Goal: Task Accomplishment & Management: Complete application form

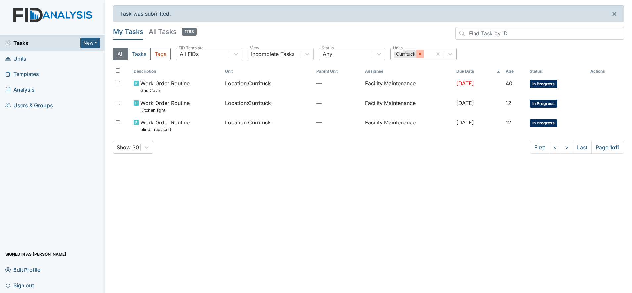
click at [420, 53] on icon at bounding box center [419, 54] width 5 height 5
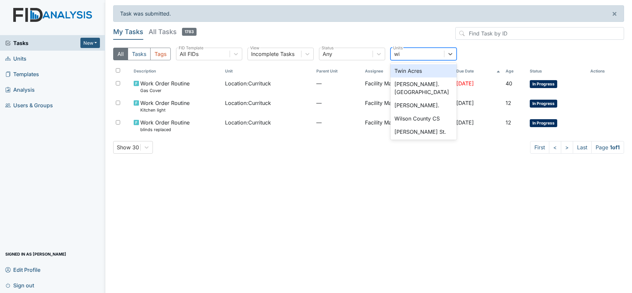
type input "wic"
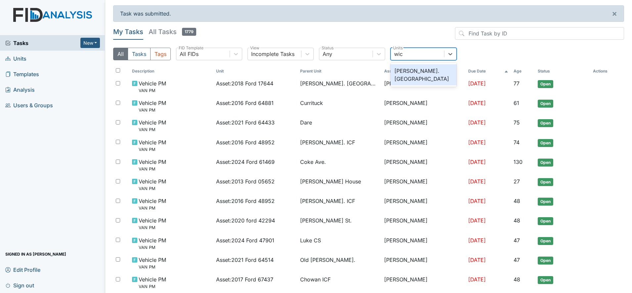
click at [412, 73] on div "Wickham Rd. Camden" at bounding box center [423, 74] width 66 height 21
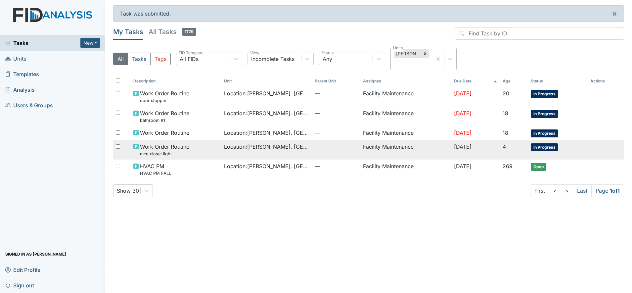
click at [235, 148] on span "Location : [PERSON_NAME]. [GEOGRAPHIC_DATA]" at bounding box center [266, 147] width 85 height 8
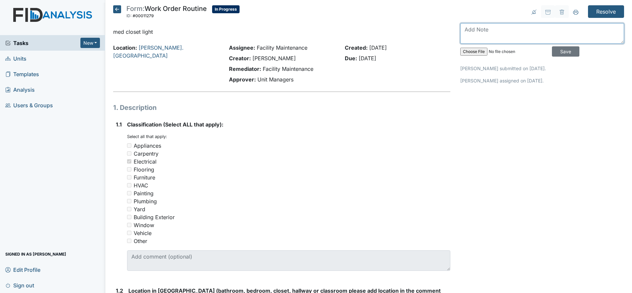
click at [464, 28] on textarea at bounding box center [542, 33] width 164 height 21
type textarea "med closet light installed"
click at [558, 51] on input "Save" at bounding box center [565, 51] width 27 height 10
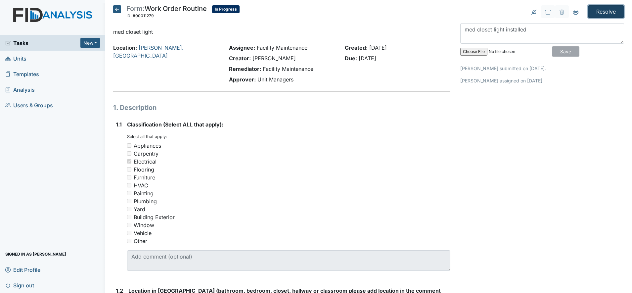
click at [591, 12] on input "Resolve" at bounding box center [606, 11] width 36 height 13
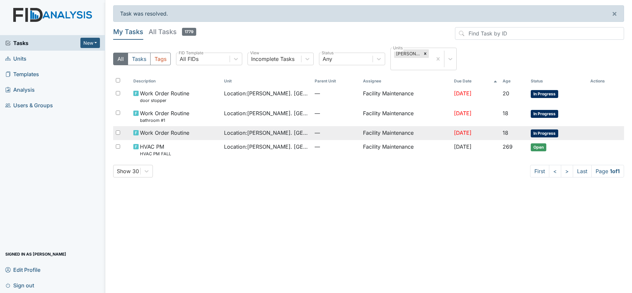
click at [268, 132] on span "Location : Wickham Rd. Camden" at bounding box center [266, 133] width 85 height 8
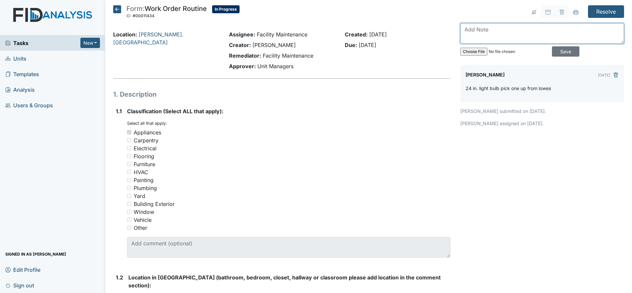
click at [471, 27] on textarea at bounding box center [542, 33] width 164 height 21
type textarea "med light installed in closet"
click at [561, 51] on input "Save" at bounding box center [565, 51] width 27 height 10
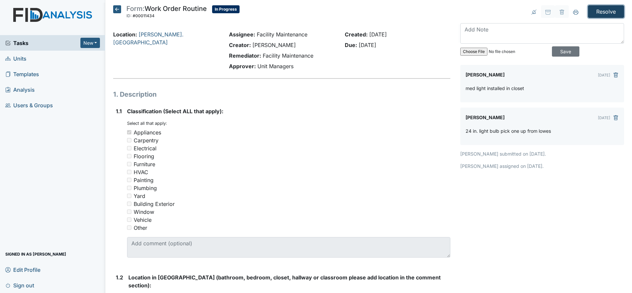
click at [595, 11] on input "Resolve" at bounding box center [606, 11] width 36 height 13
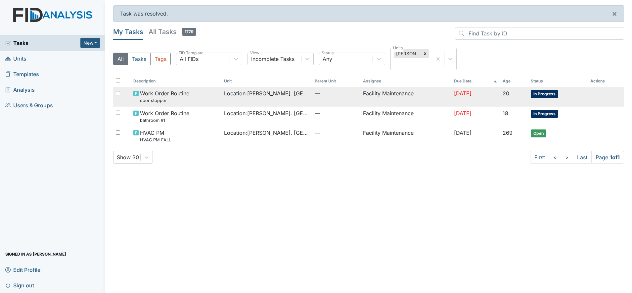
click at [274, 93] on span "Location : Wickham Rd. Camden" at bounding box center [266, 93] width 85 height 8
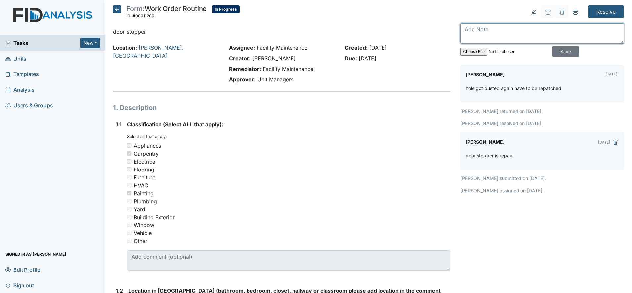
click at [473, 27] on textarea at bounding box center [542, 33] width 164 height 21
type textarea "hole is repatched on wall"
click at [556, 52] on input "Save" at bounding box center [565, 51] width 27 height 10
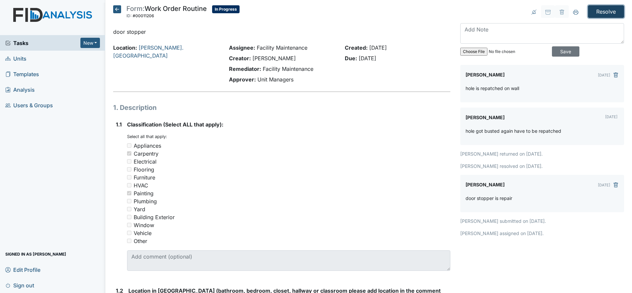
click at [598, 11] on input "Resolve" at bounding box center [606, 11] width 36 height 13
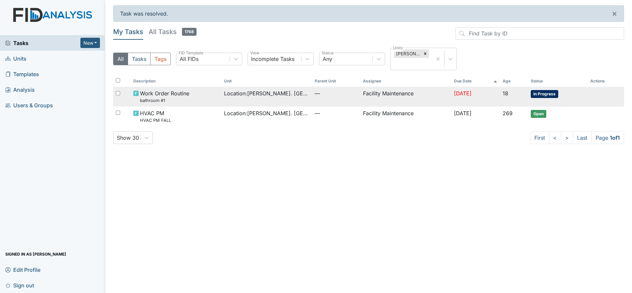
click at [402, 92] on td "Facility Maintenance" at bounding box center [405, 97] width 91 height 20
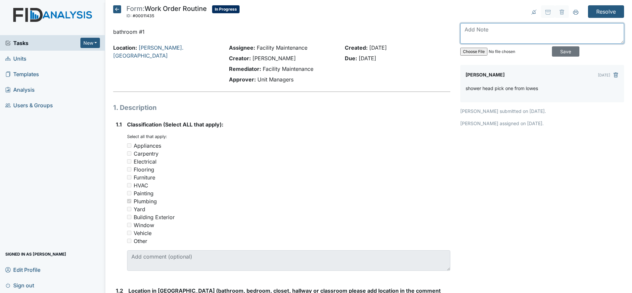
click at [466, 28] on textarea at bounding box center [542, 33] width 164 height 21
type textarea "shower head installed"
click at [552, 48] on input "Save" at bounding box center [565, 51] width 27 height 10
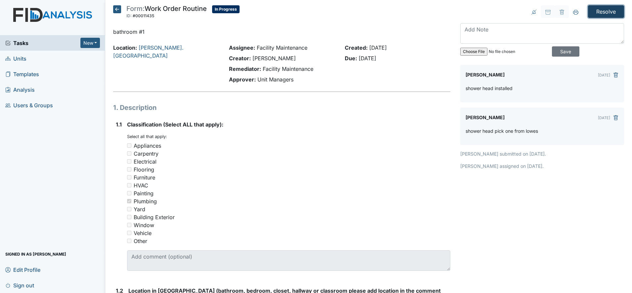
click at [595, 9] on input "Resolve" at bounding box center [606, 11] width 36 height 13
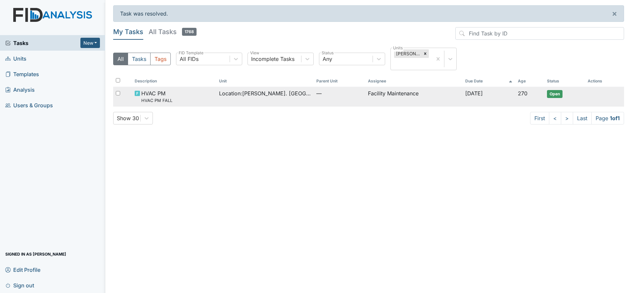
click at [281, 93] on span "Location : [PERSON_NAME]. [GEOGRAPHIC_DATA]" at bounding box center [265, 93] width 92 height 8
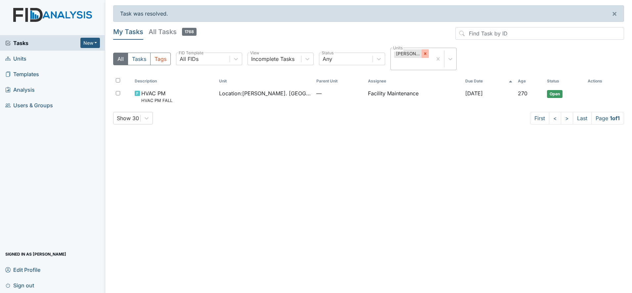
click at [422, 55] on div at bounding box center [424, 53] width 7 height 9
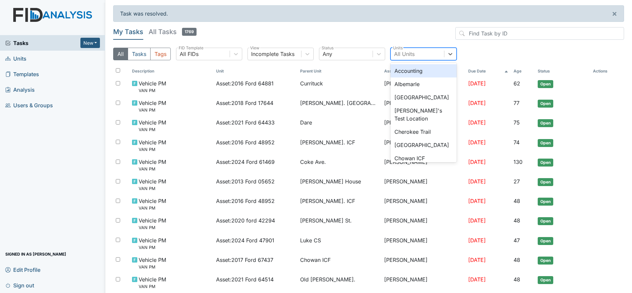
click at [406, 53] on div "All Units" at bounding box center [404, 54] width 21 height 8
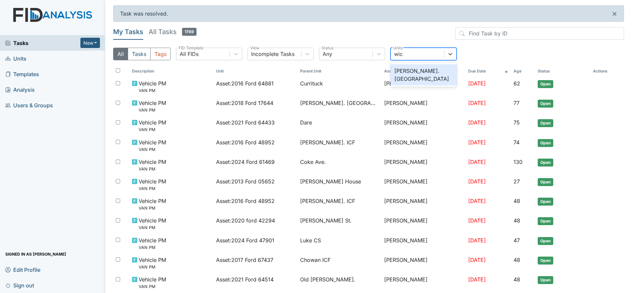
type input "wick"
click at [406, 71] on div "[PERSON_NAME]. [GEOGRAPHIC_DATA]" at bounding box center [423, 74] width 66 height 21
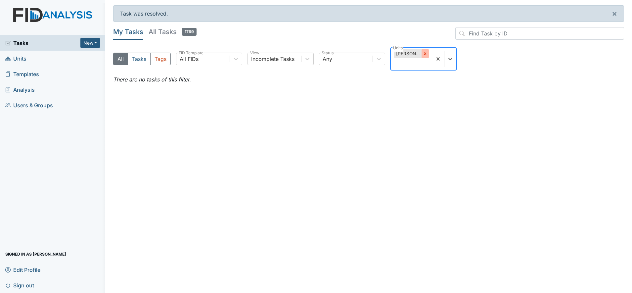
click at [424, 53] on icon at bounding box center [425, 53] width 5 height 5
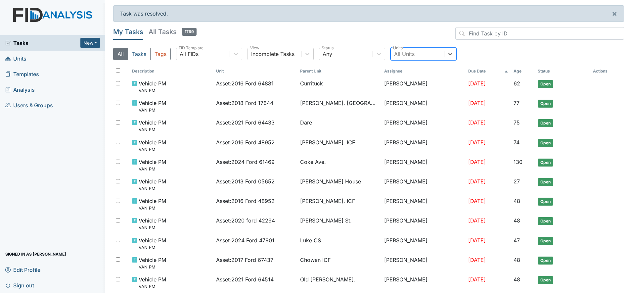
click at [409, 50] on div "All Units" at bounding box center [417, 54] width 53 height 12
type input "cur"
click at [405, 70] on div "Currituck" at bounding box center [423, 70] width 66 height 13
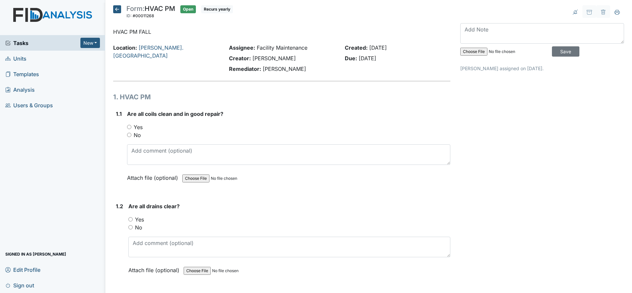
click at [128, 127] on input "Yes" at bounding box center [129, 127] width 4 height 4
radio input "true"
click at [130, 217] on input "Yes" at bounding box center [130, 219] width 4 height 4
radio input "true"
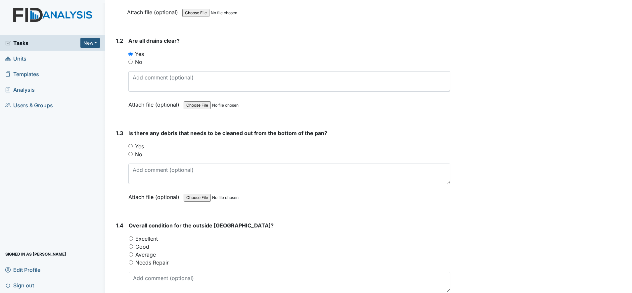
scroll to position [171, 0]
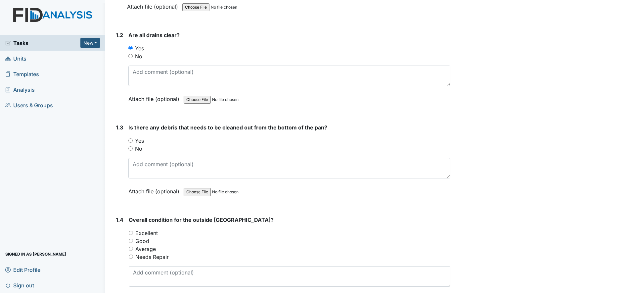
click at [130, 140] on input "Yes" at bounding box center [130, 140] width 4 height 4
radio input "true"
click at [131, 239] on input "Good" at bounding box center [131, 240] width 4 height 4
radio input "true"
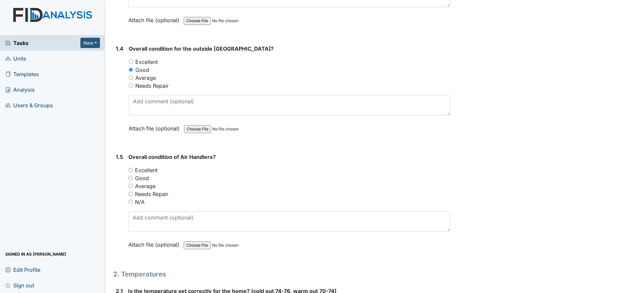
scroll to position [380, 0]
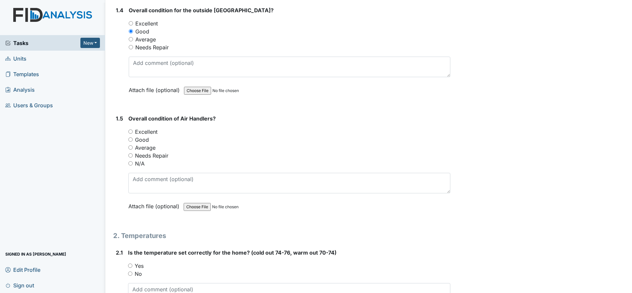
click at [130, 140] on input "Good" at bounding box center [130, 139] width 4 height 4
radio input "true"
click at [130, 265] on input "Yes" at bounding box center [130, 265] width 4 height 4
radio input "true"
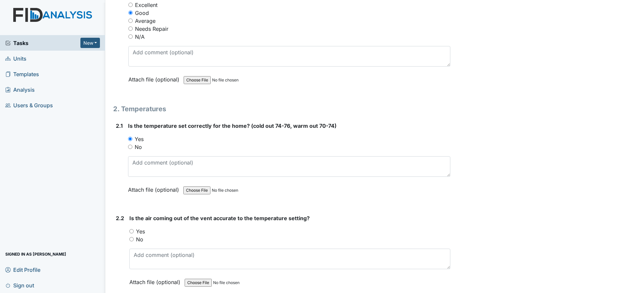
scroll to position [538, 0]
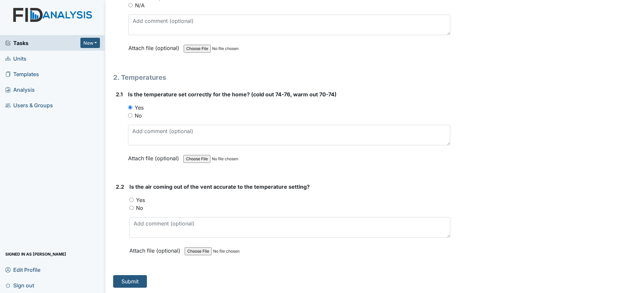
click at [131, 198] on input "Yes" at bounding box center [131, 199] width 4 height 4
radio input "true"
click at [129, 282] on button "Submit" at bounding box center [130, 281] width 34 height 13
